Goal: Task Accomplishment & Management: Use online tool/utility

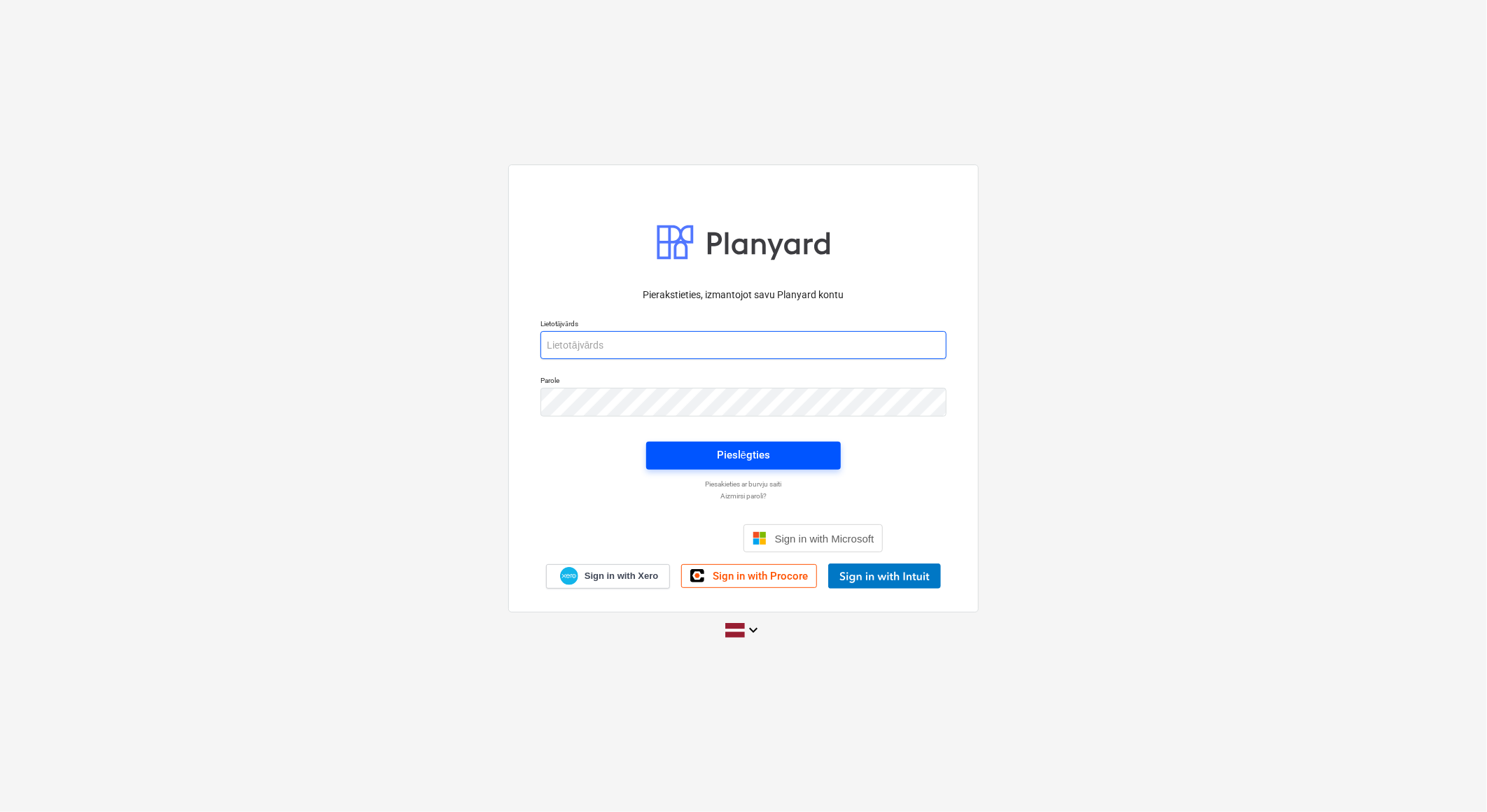
type input "[EMAIL_ADDRESS][DOMAIN_NAME]"
click at [719, 456] on div "Pieslēgties" at bounding box center [744, 455] width 53 height 18
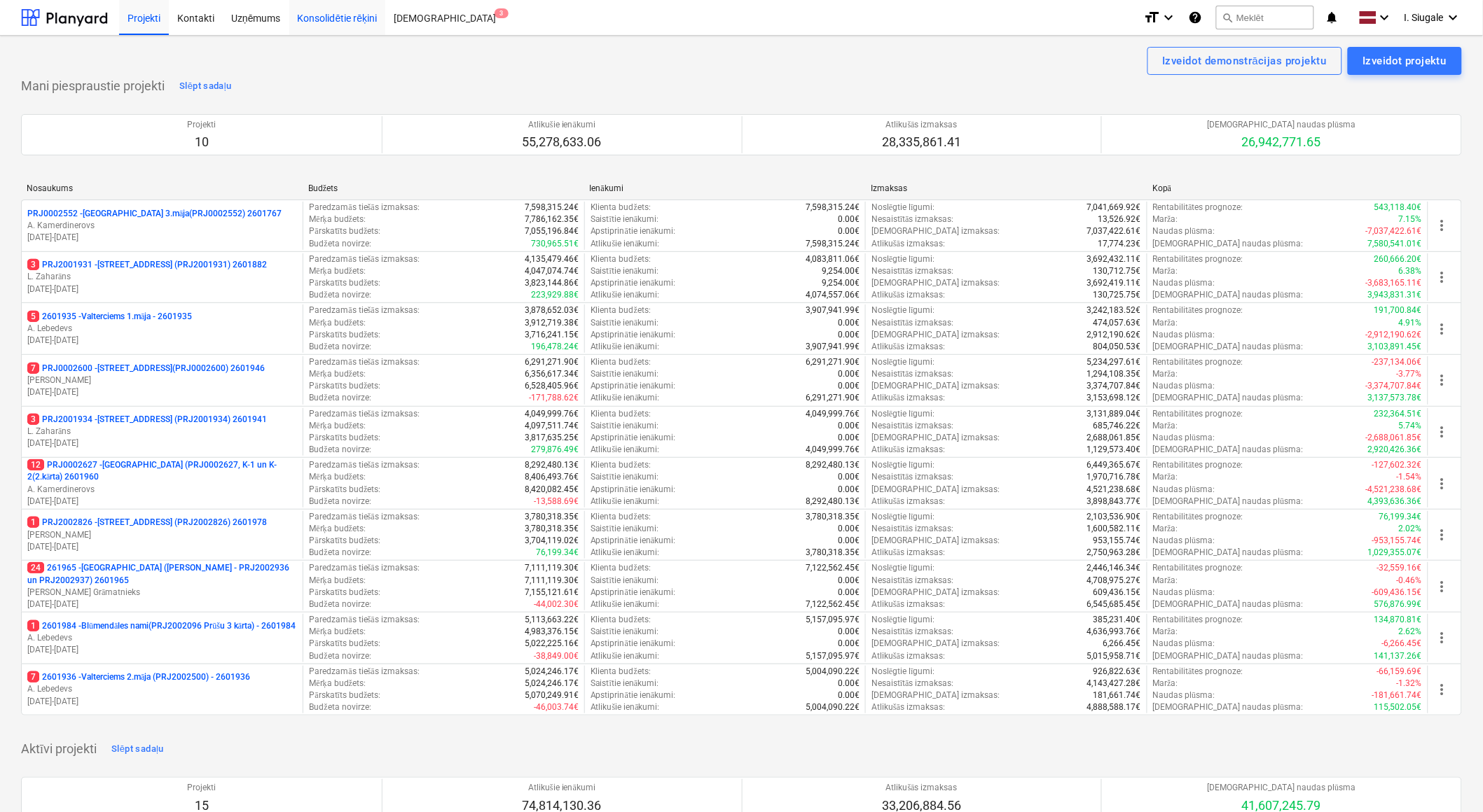
click at [348, 16] on div "Konsolidētie rēķini" at bounding box center [338, 17] width 97 height 36
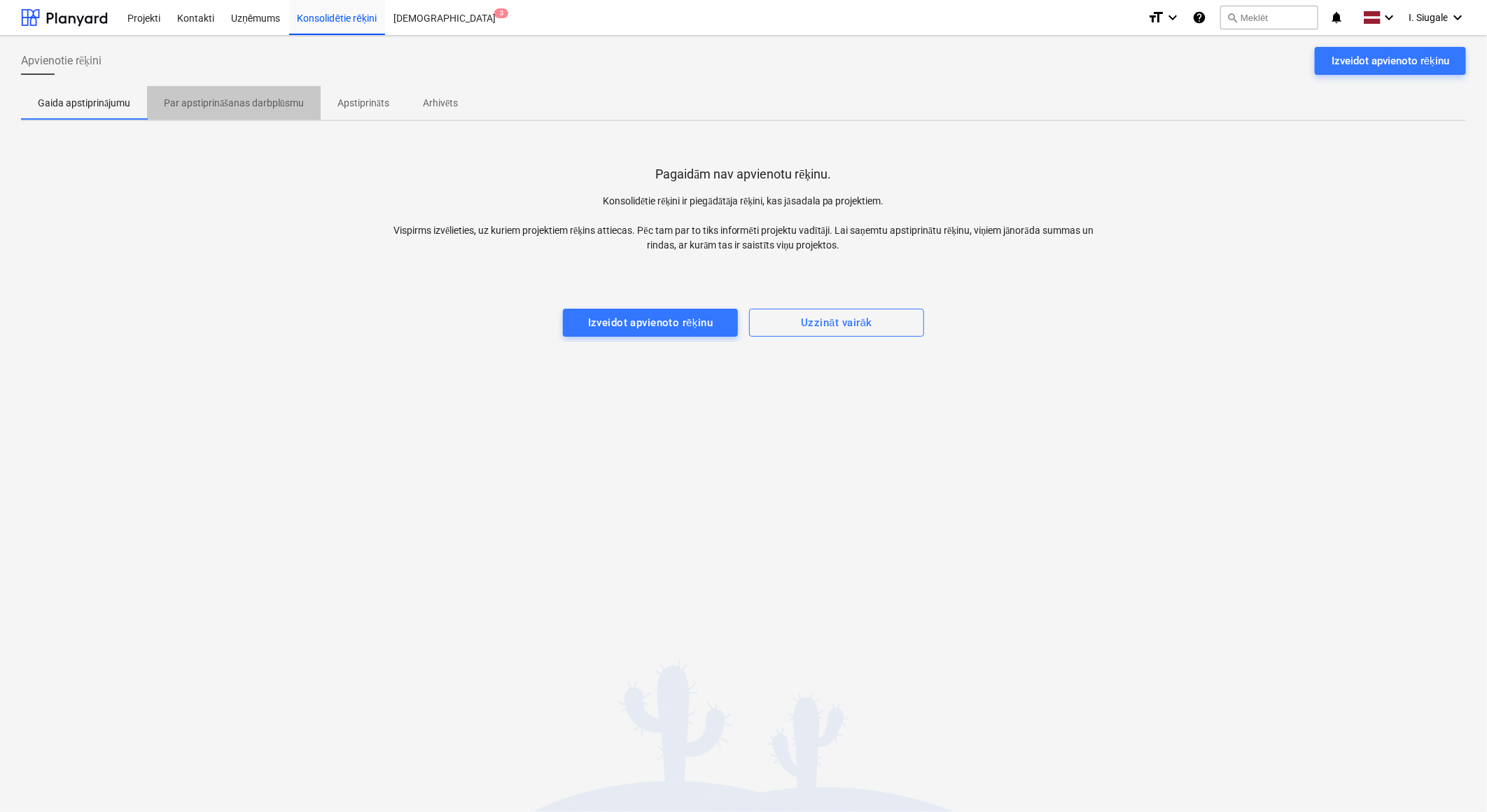
click at [224, 104] on p "Par apstiprināšanas darbplūsmu" at bounding box center [234, 103] width 140 height 14
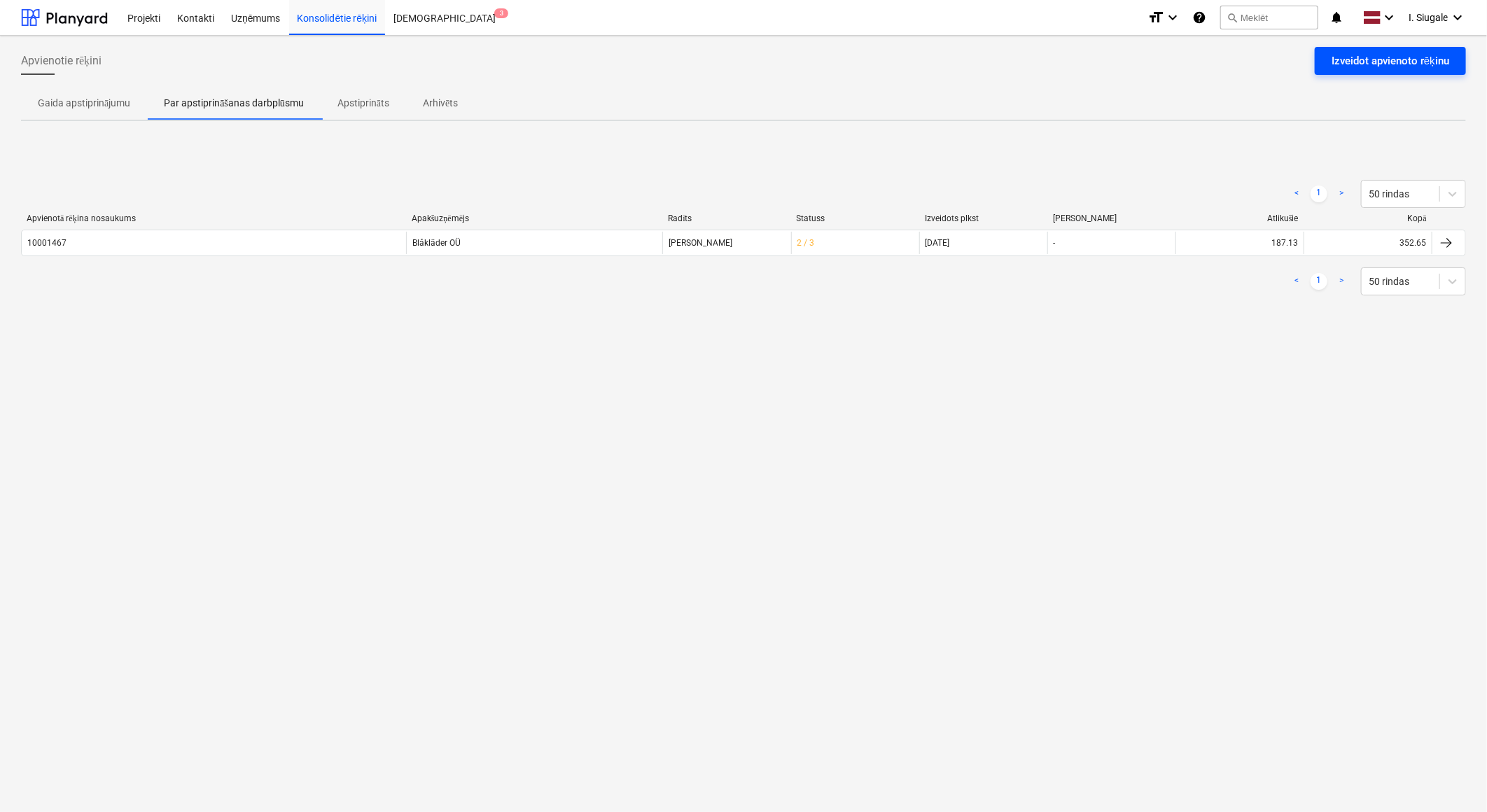
click at [1382, 53] on div "Izveidot apvienoto rēķinu" at bounding box center [1390, 61] width 117 height 18
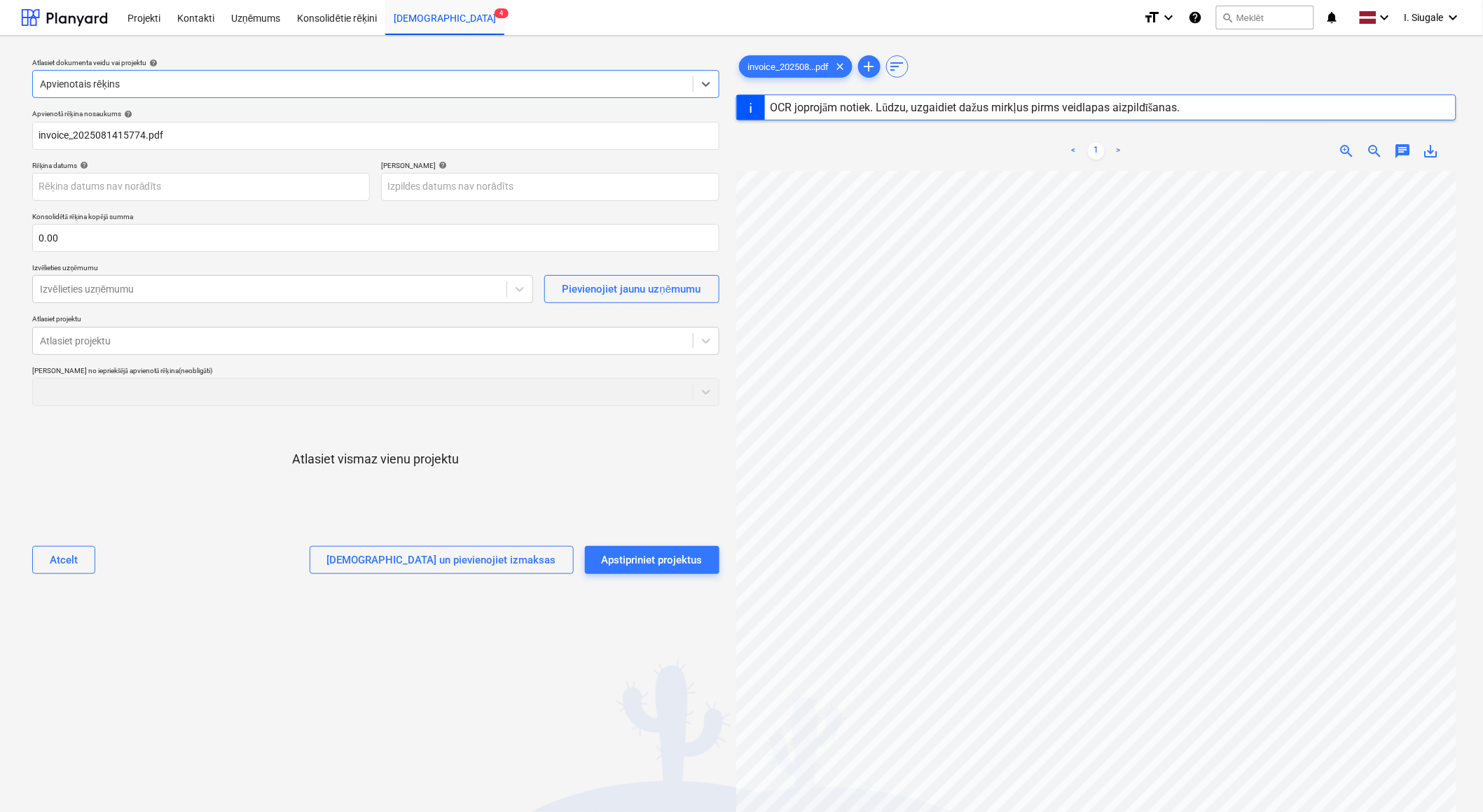
type input "2025081415774"
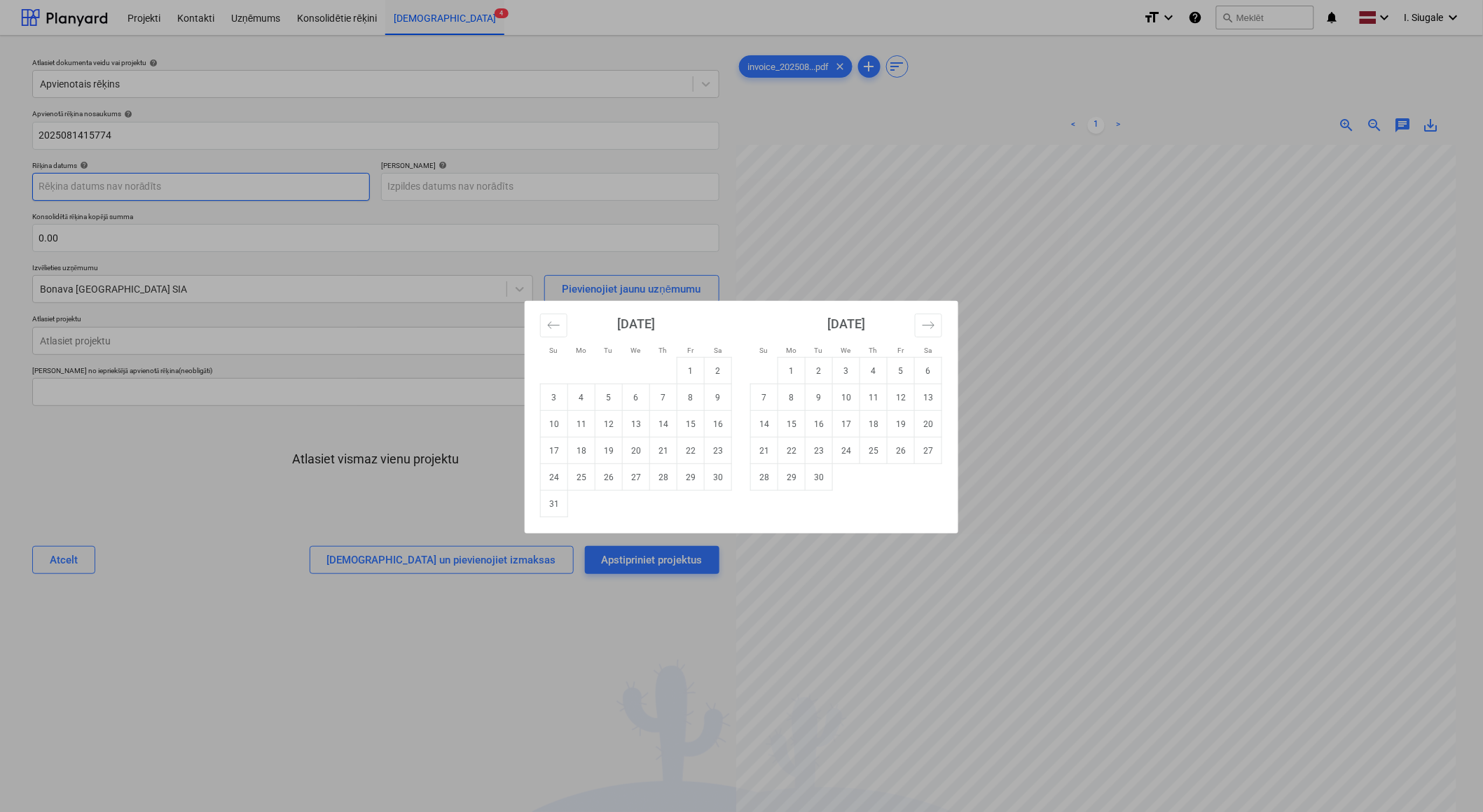
click at [164, 187] on body "Projekti Kontakti Uzņēmums Konsolidētie rēķini Iesūtne 4 format_size keyboard_a…" at bounding box center [742, 406] width 1483 height 812
click at [662, 426] on td "14" at bounding box center [664, 424] width 27 height 27
type input "[DATE]"
click at [436, 184] on body "Projekti Kontakti Uzņēmums Konsolidētie rēķini Iesūtne 4 format_size keyboard_a…" at bounding box center [742, 406] width 1483 height 812
click at [664, 449] on td "21" at bounding box center [664, 450] width 27 height 27
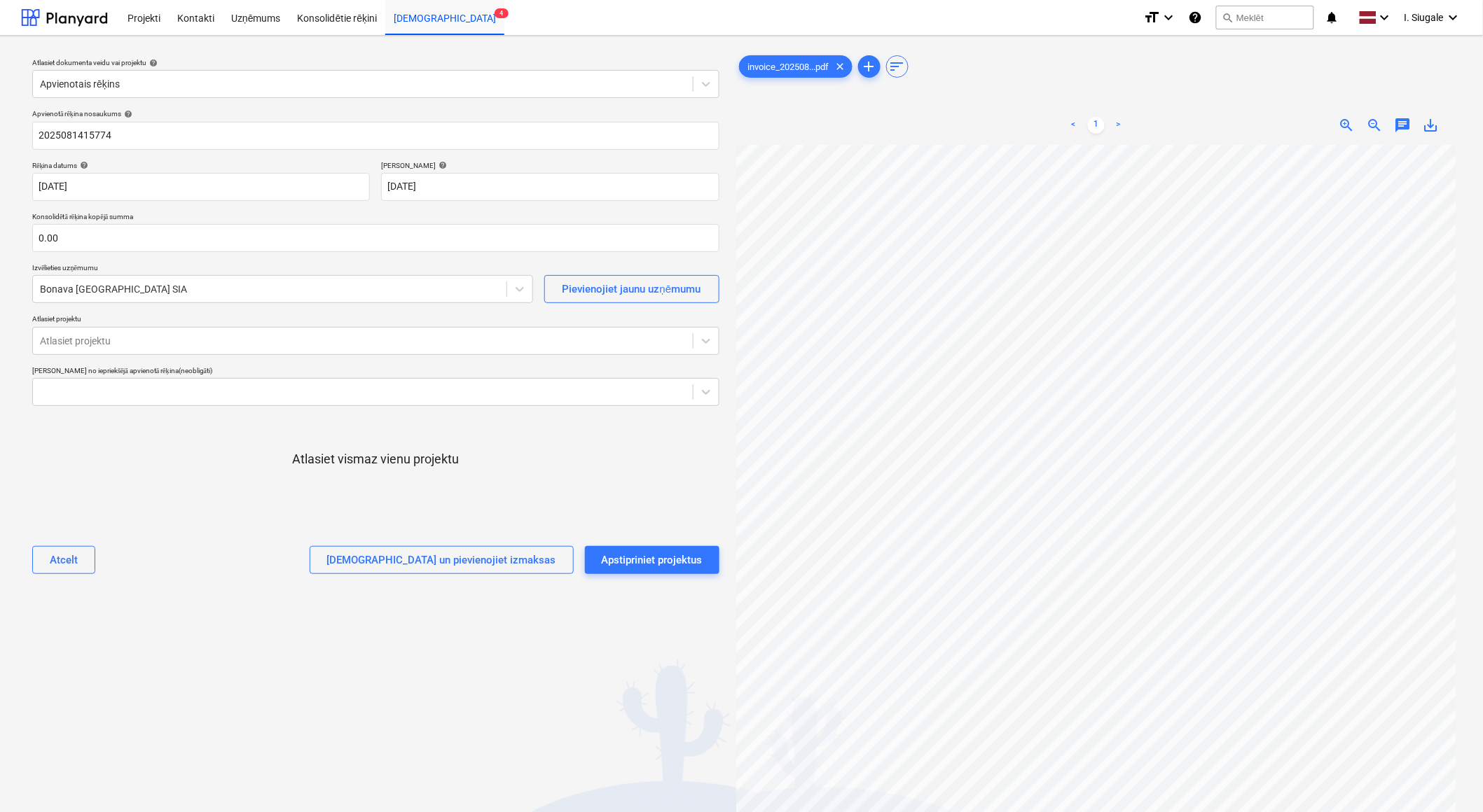
type input "[DATE]"
click at [110, 238] on input "text" at bounding box center [376, 238] width 687 height 28
type input "600.00"
click at [143, 292] on div at bounding box center [269, 289] width 460 height 14
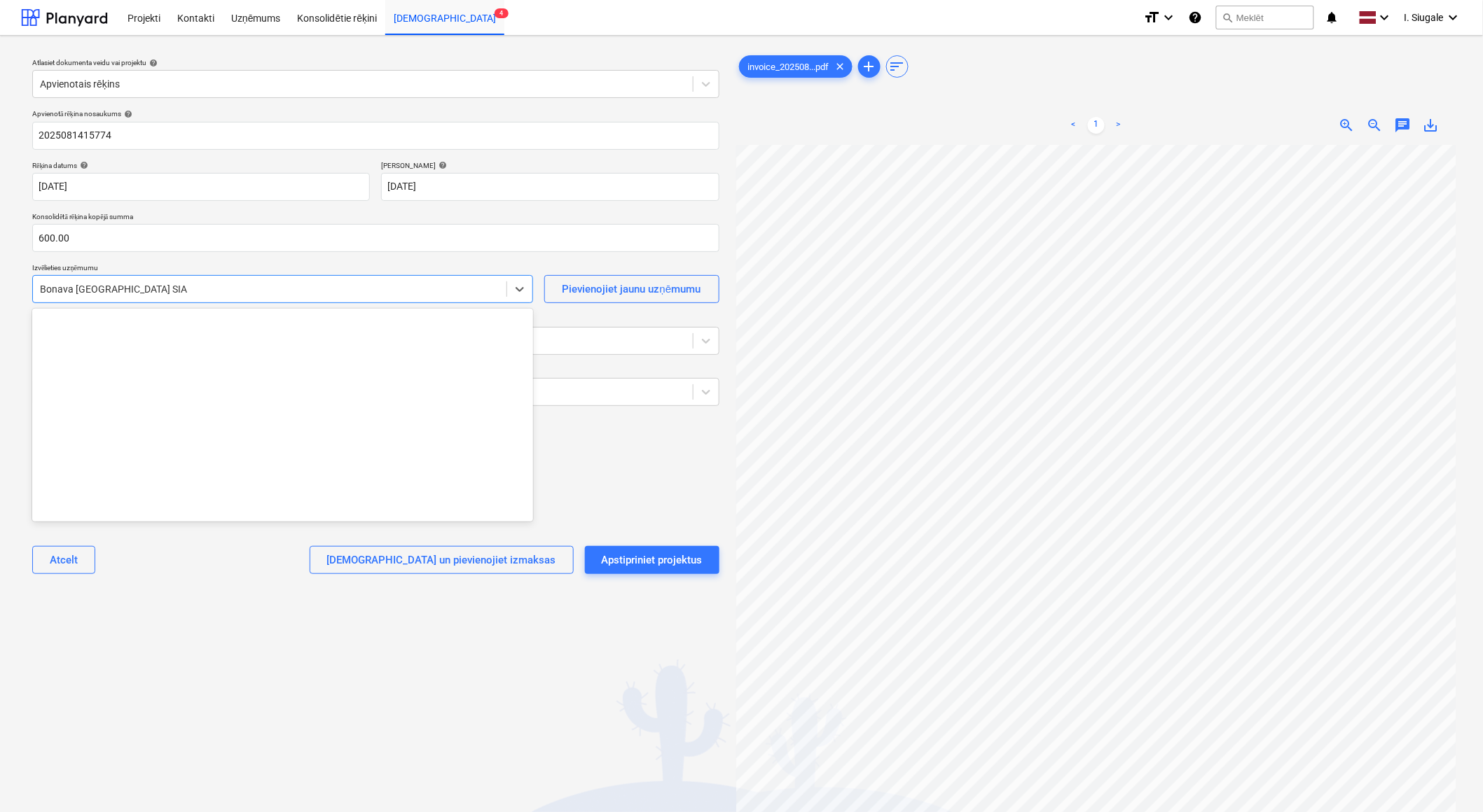
scroll to position [2573, 0]
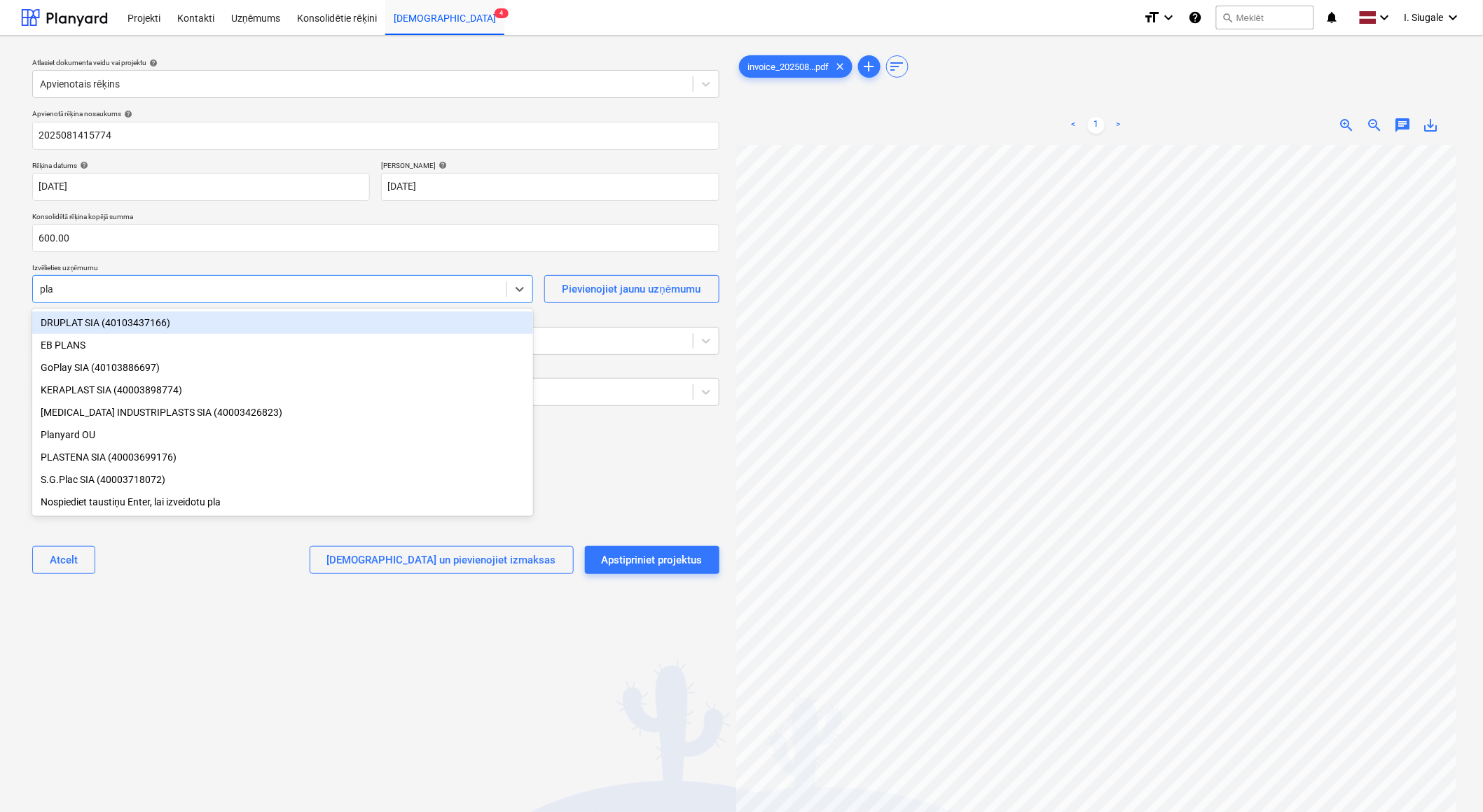
type input "plan"
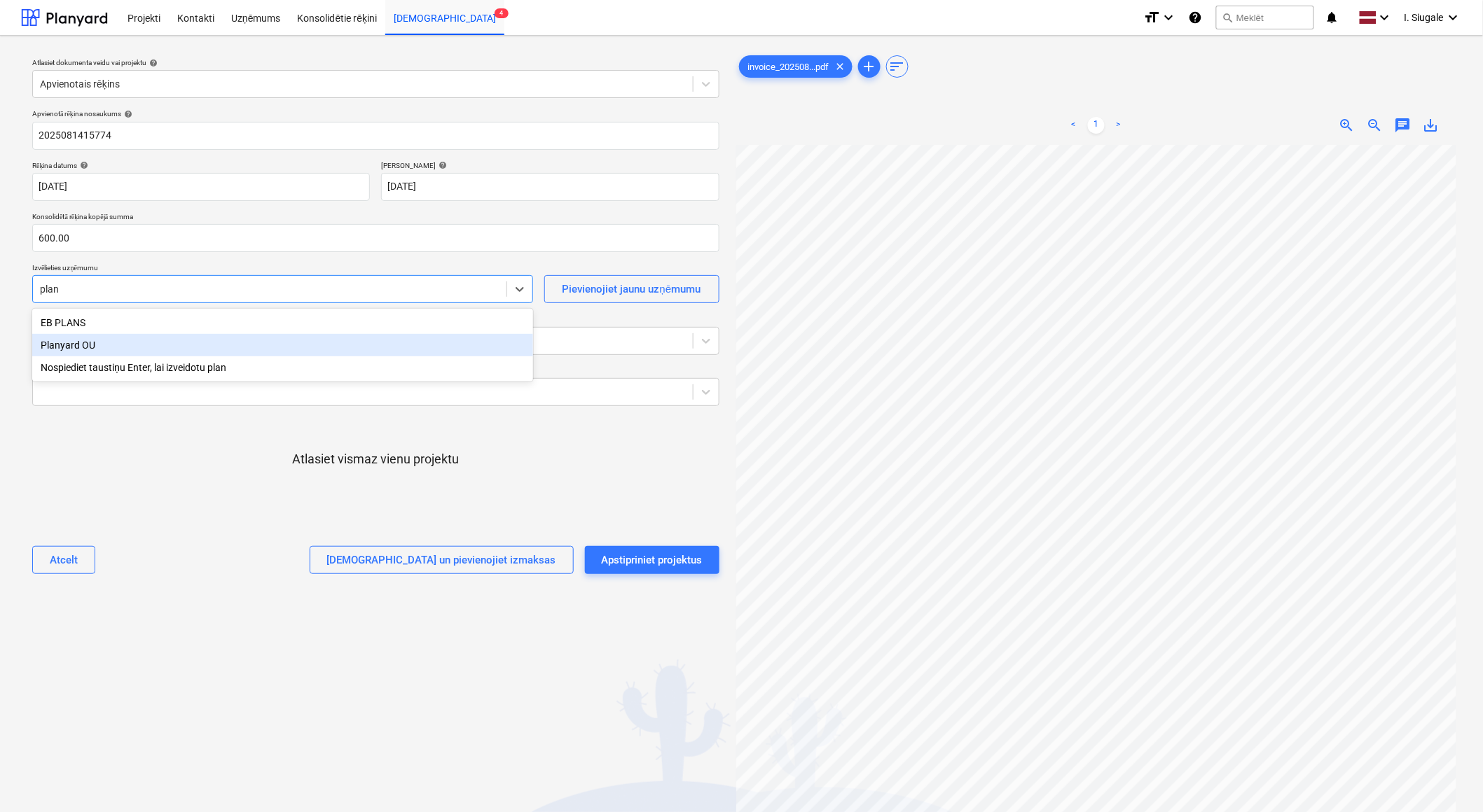
click at [94, 350] on div "Planyard OU" at bounding box center [282, 344] width 501 height 22
click at [169, 497] on div at bounding box center [376, 510] width 687 height 28
click at [120, 341] on div at bounding box center [362, 340] width 645 height 14
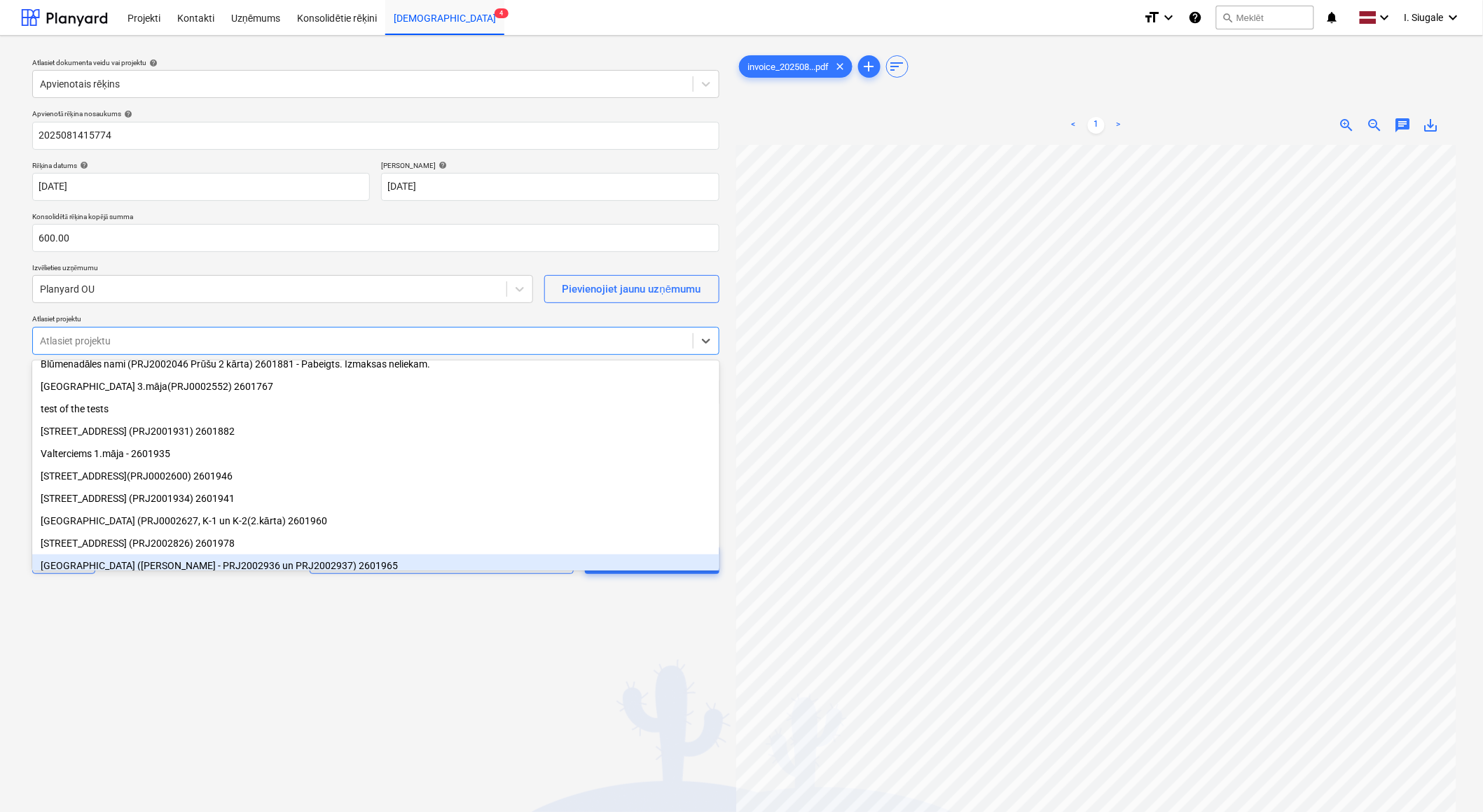
scroll to position [138, 0]
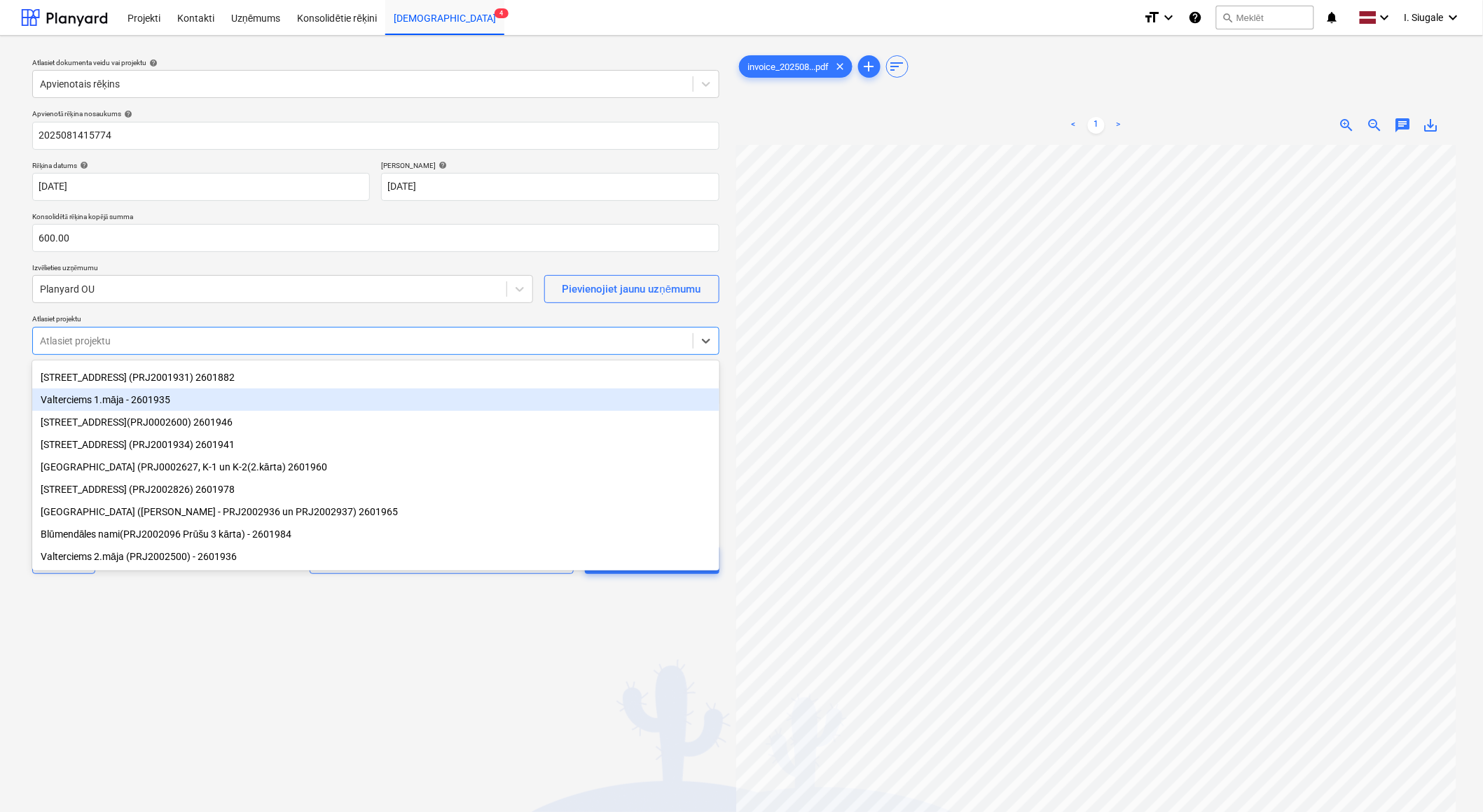
click at [151, 394] on div "Valterciems 1.māja - 2601935" at bounding box center [376, 399] width 687 height 22
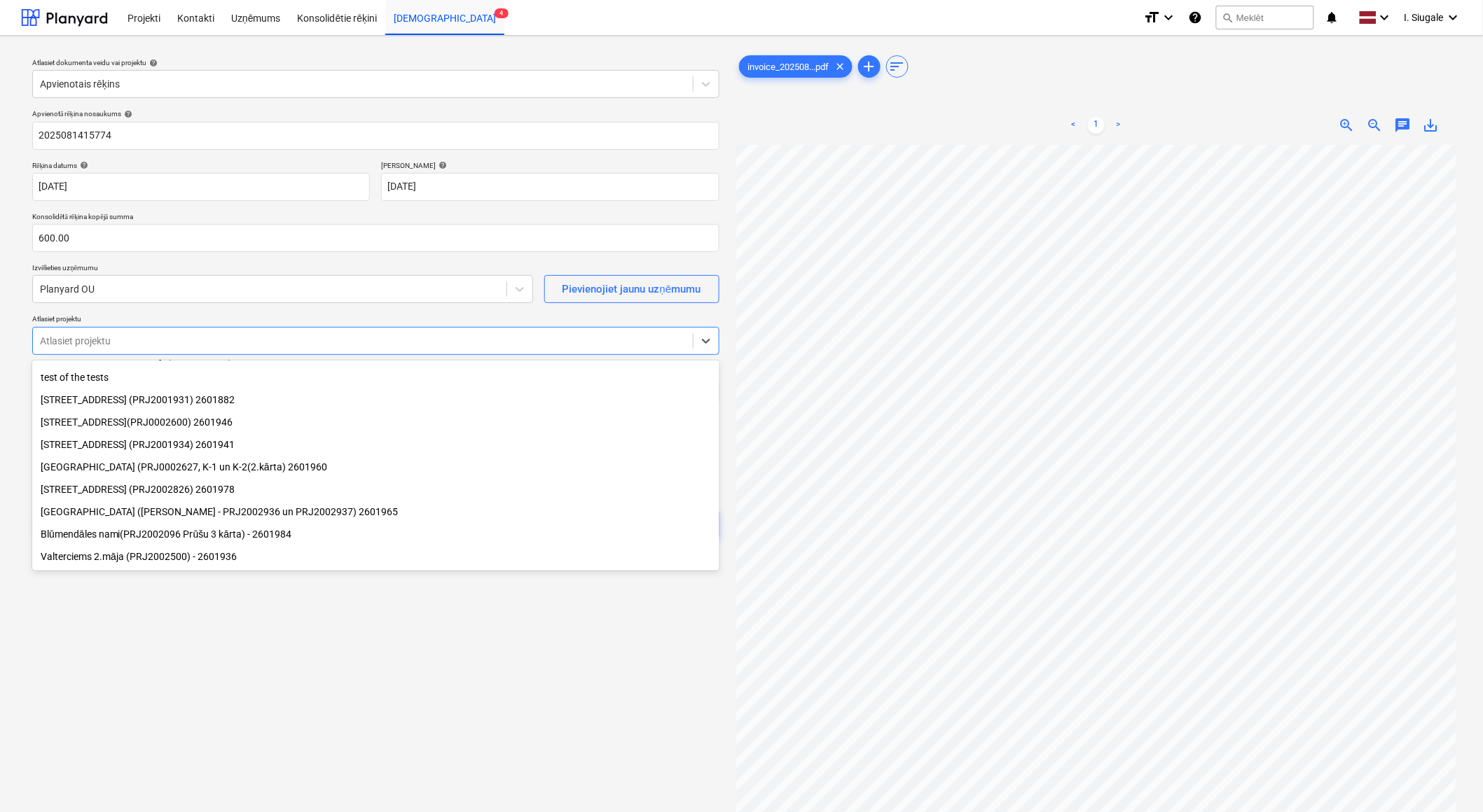
click at [226, 465] on div "[GEOGRAPHIC_DATA] (PRJ0002627, K-1 un K-2(2.kārta) 2601960" at bounding box center [376, 466] width 687 height 22
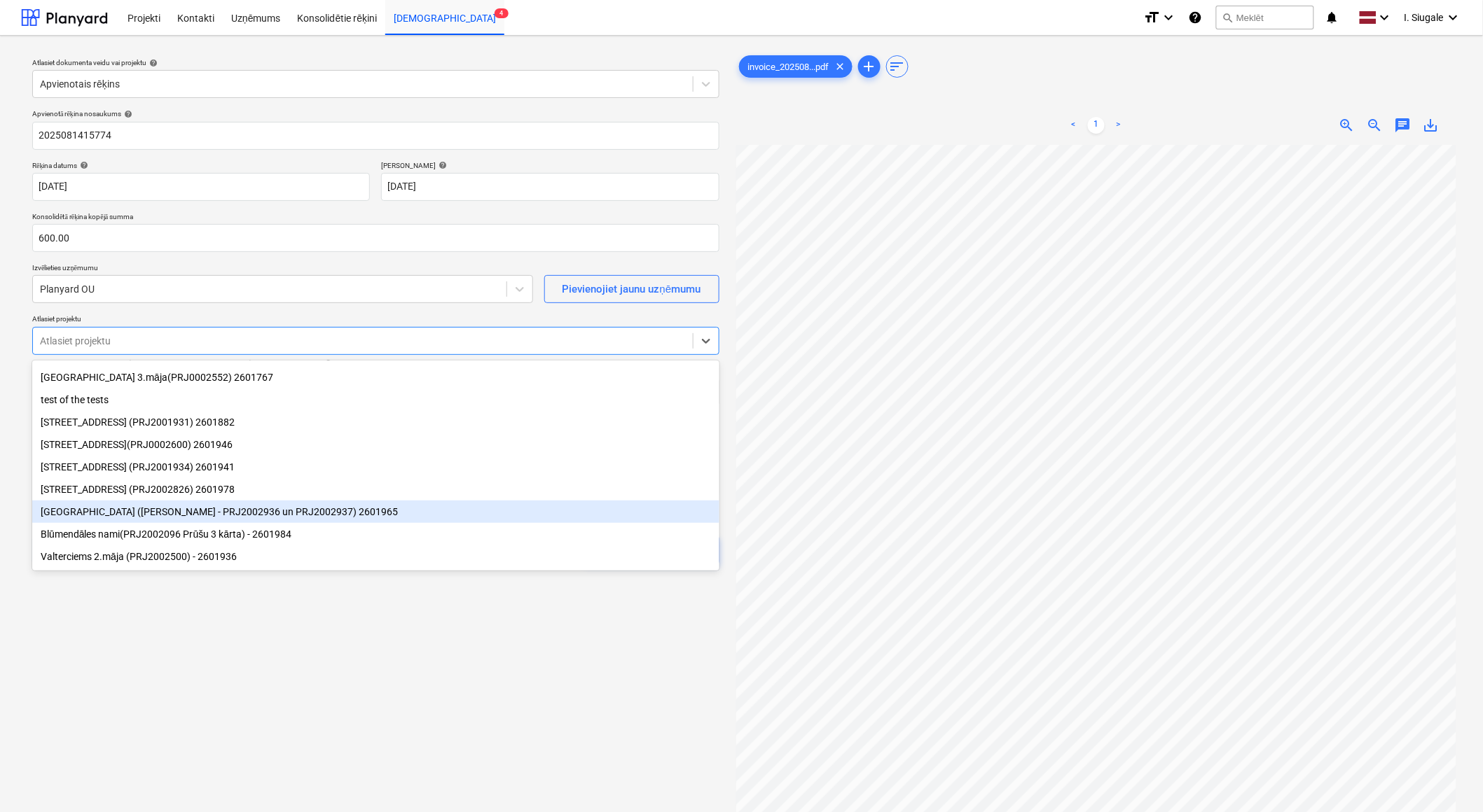
click at [335, 510] on div "[GEOGRAPHIC_DATA] ([PERSON_NAME] - PRJ2002936 un PRJ2002937) 2601965" at bounding box center [376, 511] width 687 height 22
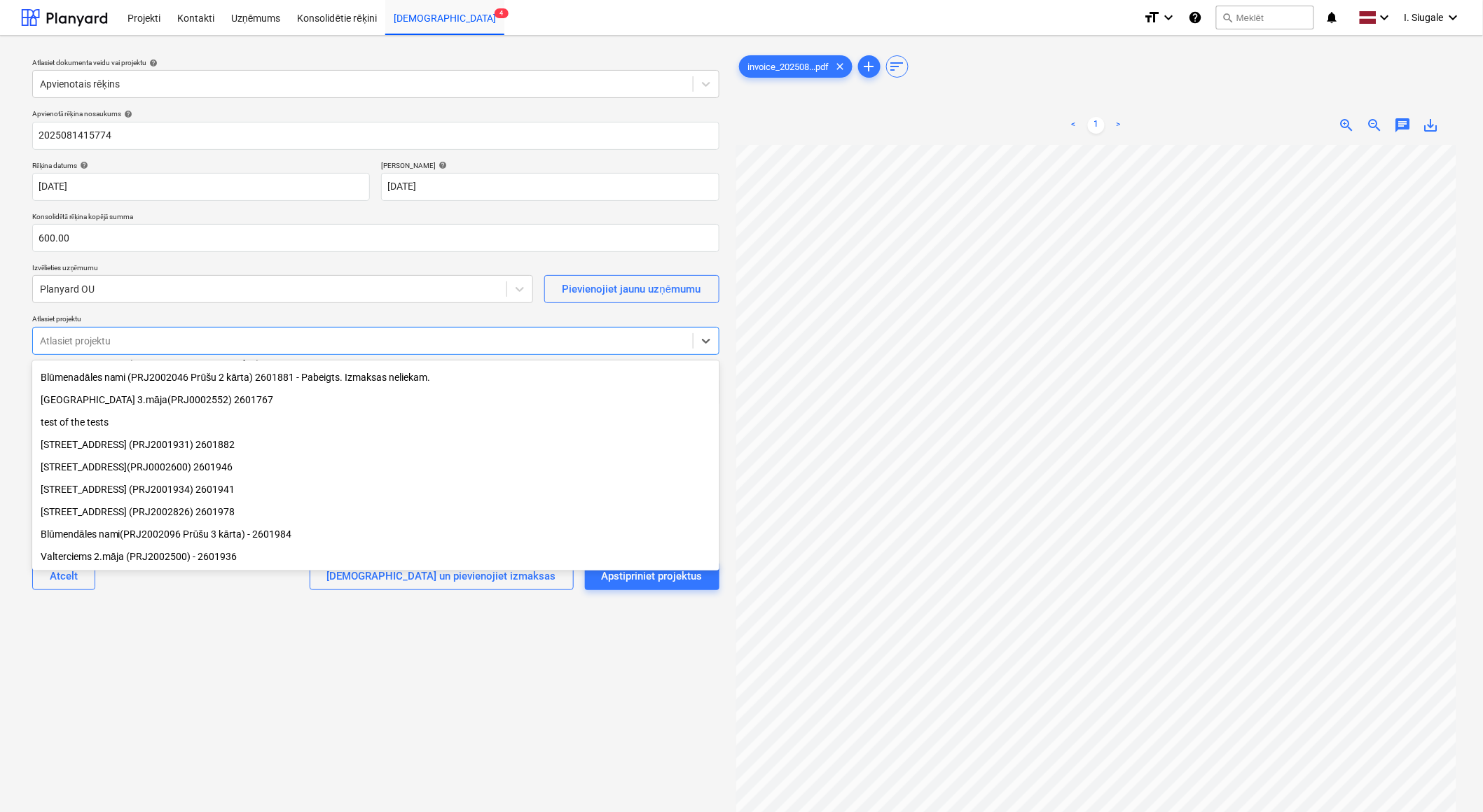
click at [226, 510] on div "[STREET_ADDRESS] (PRJ2002826) 2601978" at bounding box center [376, 511] width 687 height 22
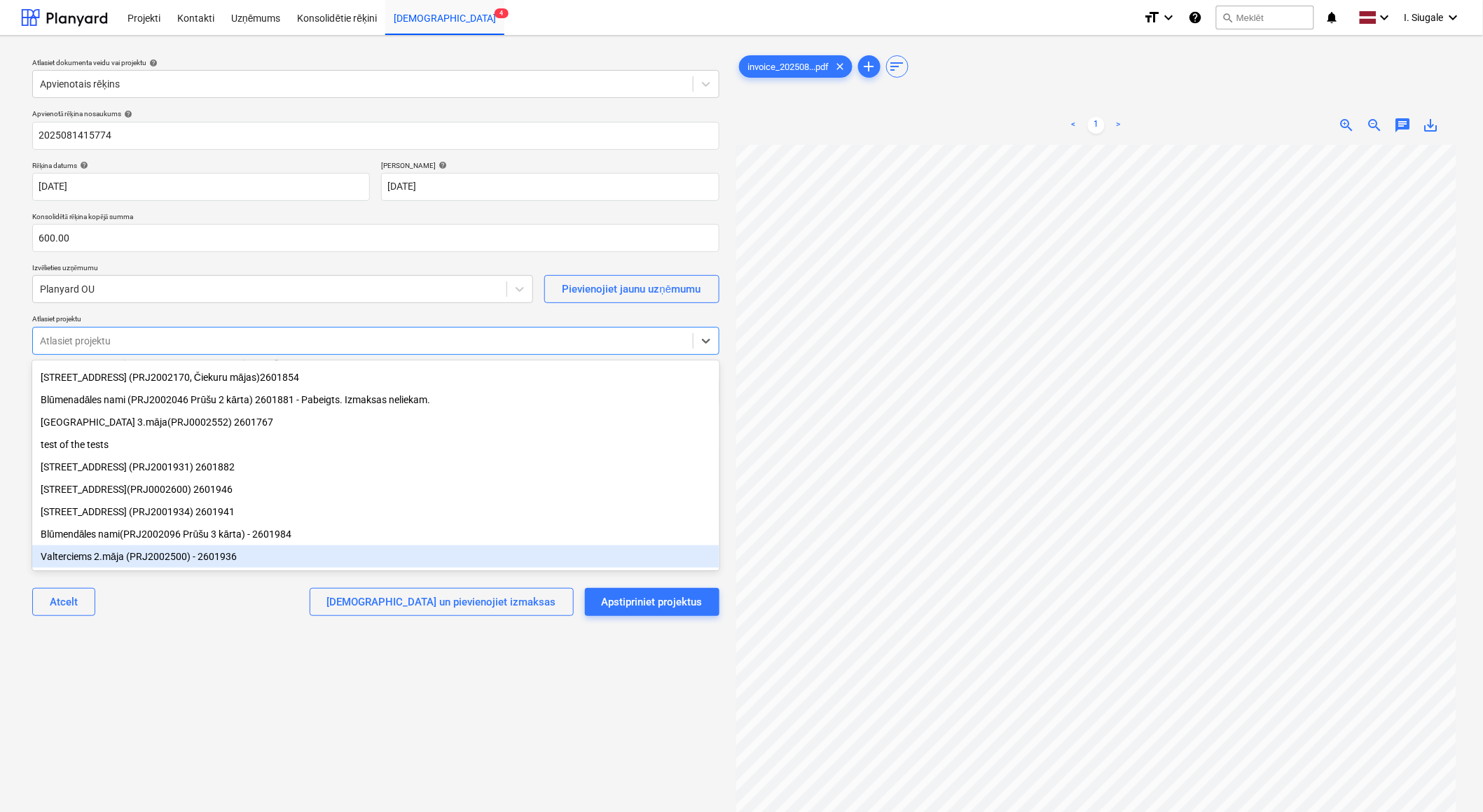
click at [212, 666] on div "Atlasiet dokumenta veidu vai projektu help Apvienotais rēķins Apvienotā rēķina …" at bounding box center [376, 485] width 709 height 877
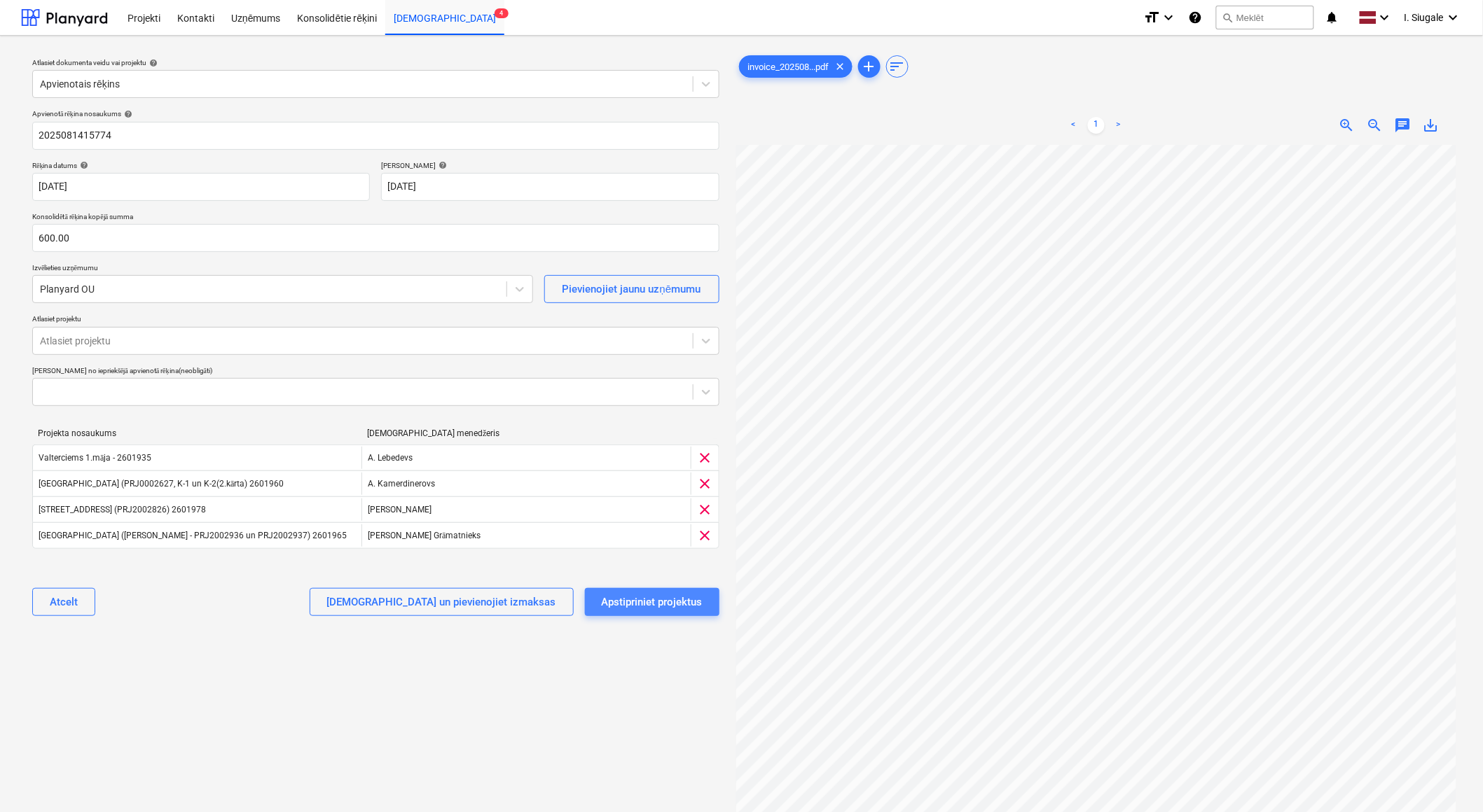
click at [662, 599] on div "Apstipriniet projektus" at bounding box center [652, 602] width 101 height 18
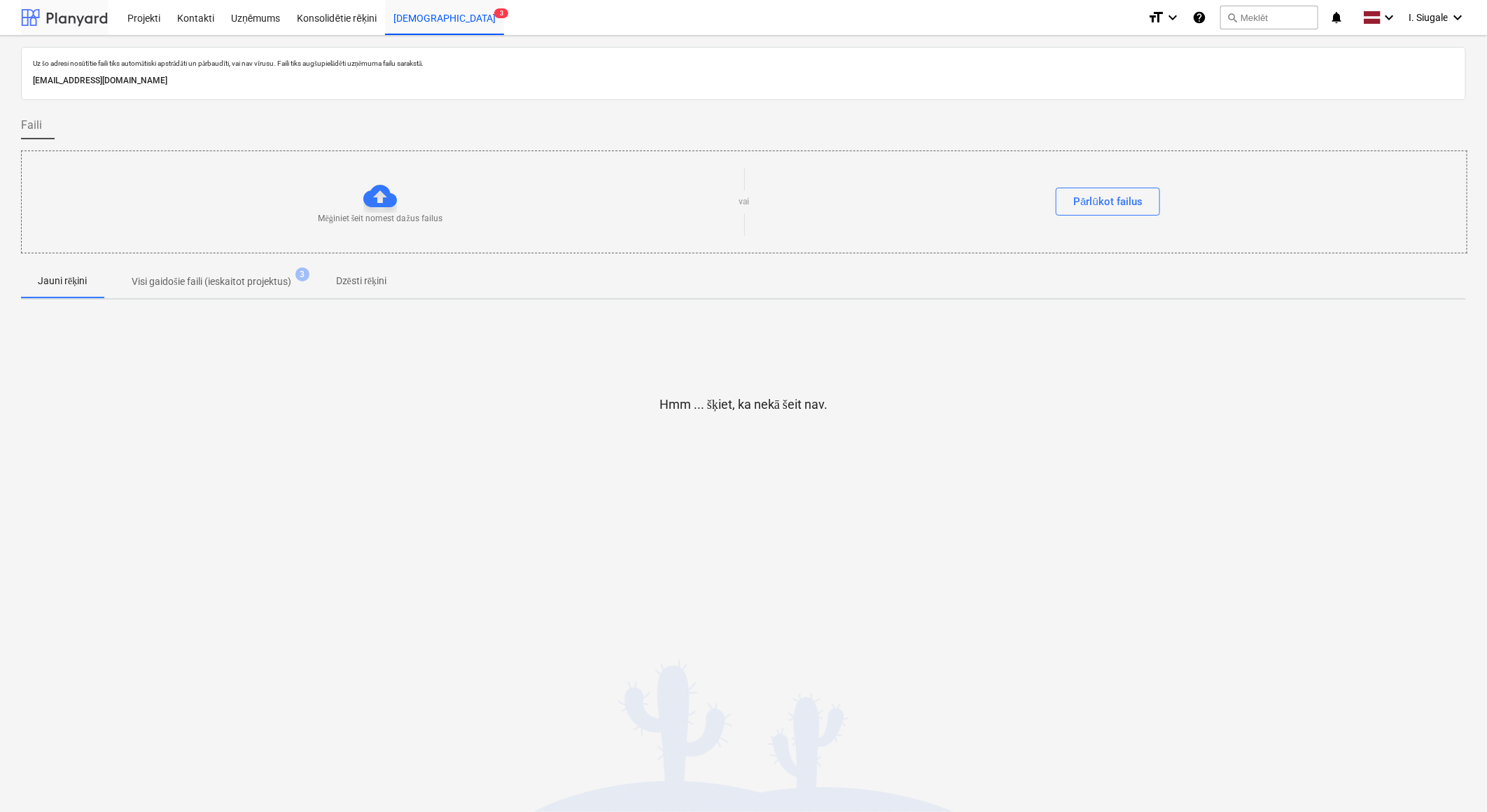
click at [75, 19] on div at bounding box center [65, 18] width 87 height 35
